Goal: Task Accomplishment & Management: Manage account settings

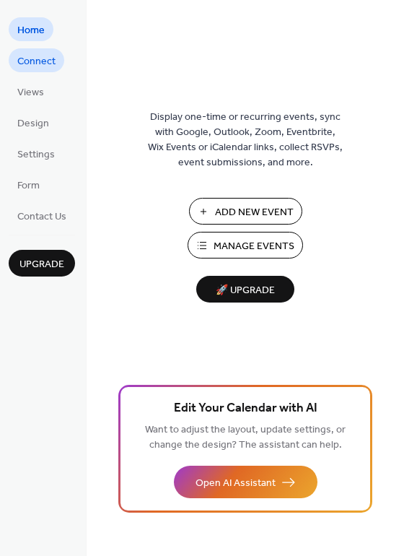
click at [48, 54] on span "Connect" at bounding box center [36, 61] width 38 height 15
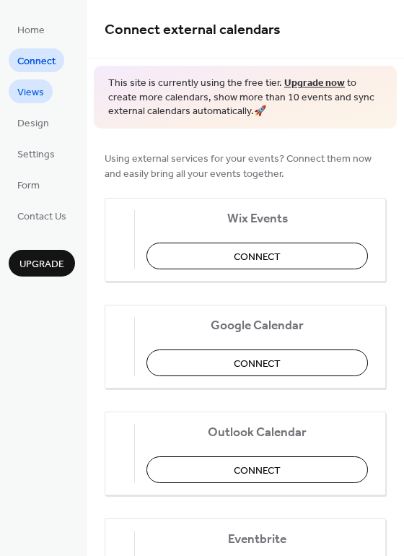
click at [28, 92] on span "Views" at bounding box center [30, 92] width 27 height 15
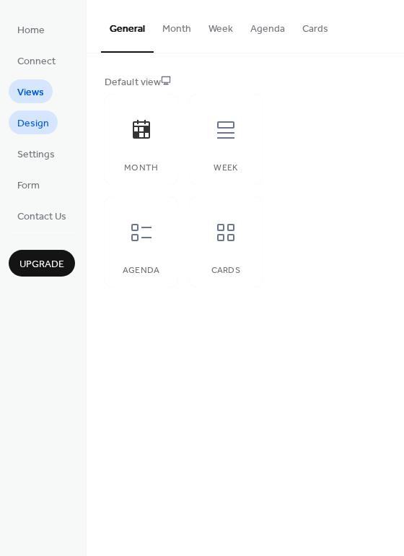
click at [32, 126] on span "Design" at bounding box center [33, 123] width 32 height 15
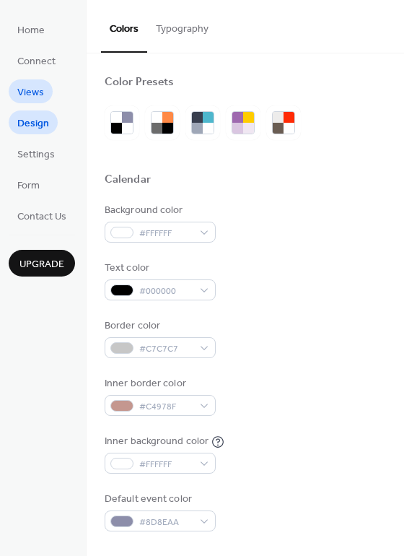
click at [34, 94] on span "Views" at bounding box center [30, 92] width 27 height 15
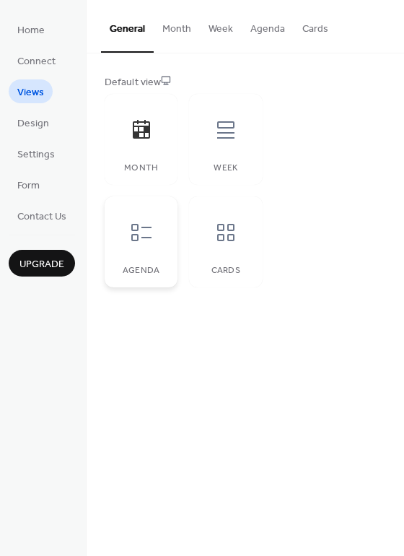
click at [147, 234] on icon at bounding box center [141, 232] width 23 height 23
click at [224, 232] on icon at bounding box center [225, 232] width 23 height 23
